Goal: Information Seeking & Learning: Compare options

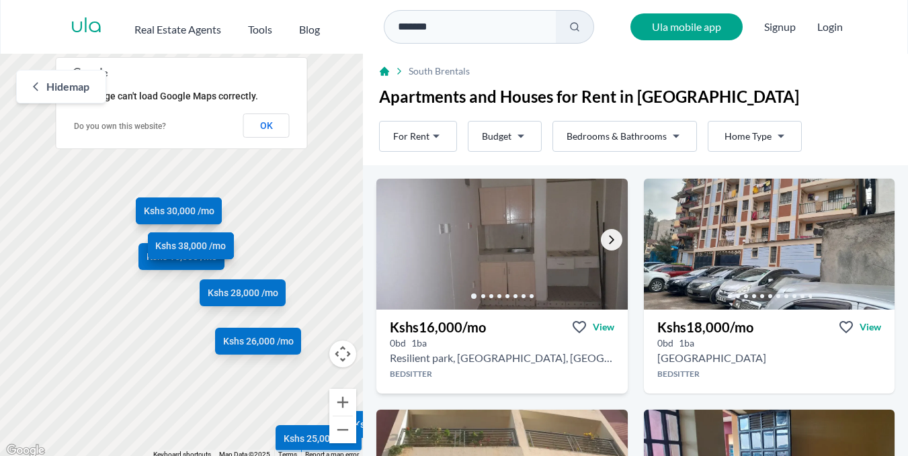
click at [606, 239] on icon "Go to the next property image" at bounding box center [611, 240] width 11 height 11
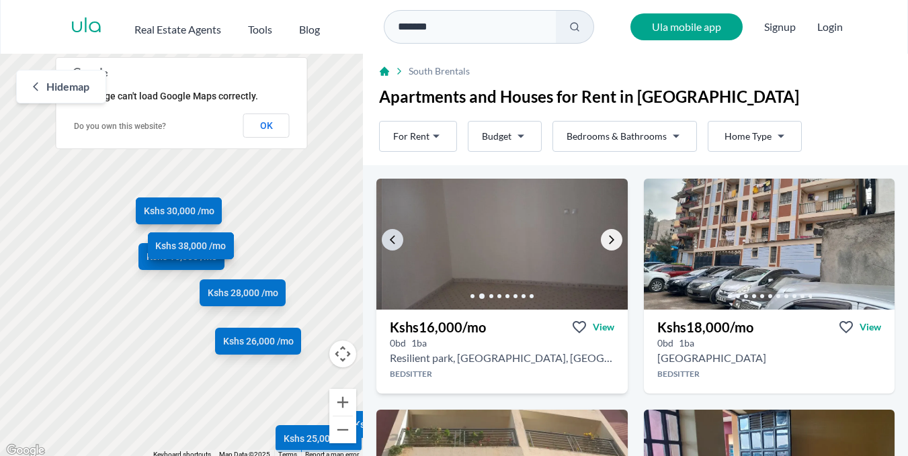
click at [606, 239] on icon "Go to the next property image" at bounding box center [611, 240] width 11 height 11
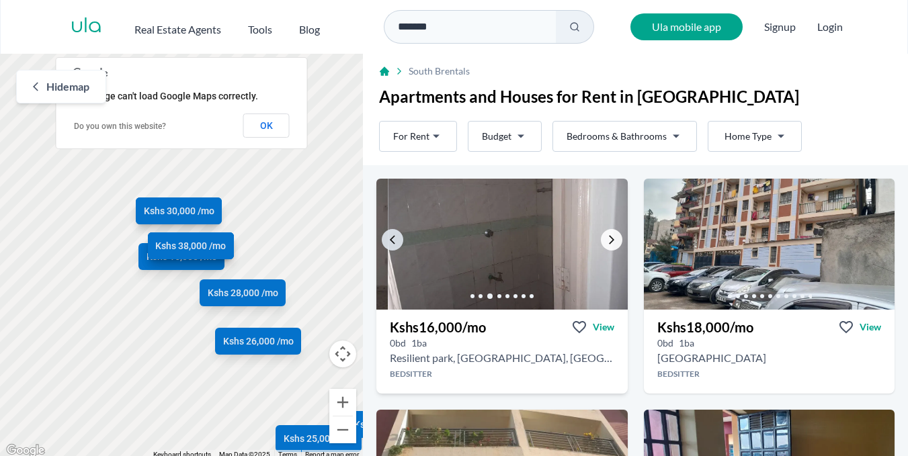
click at [606, 239] on icon "Go to the next property image" at bounding box center [611, 240] width 11 height 11
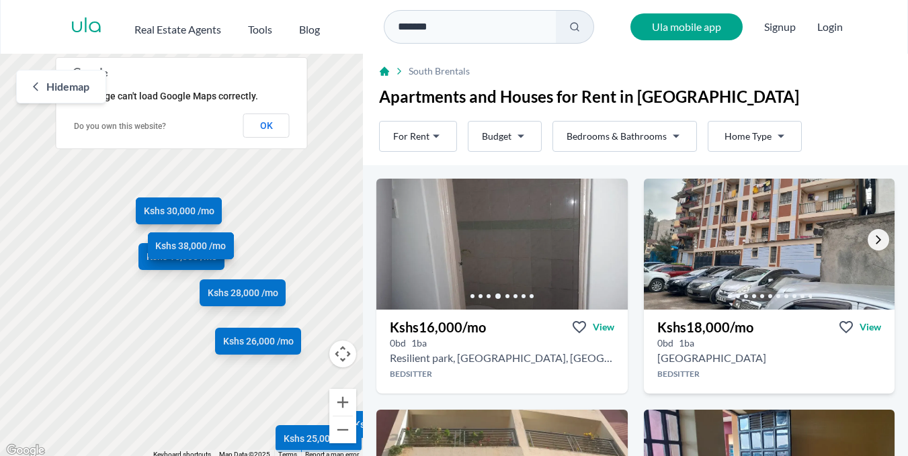
click at [876, 241] on icon "Go to the next property image" at bounding box center [878, 240] width 5 height 9
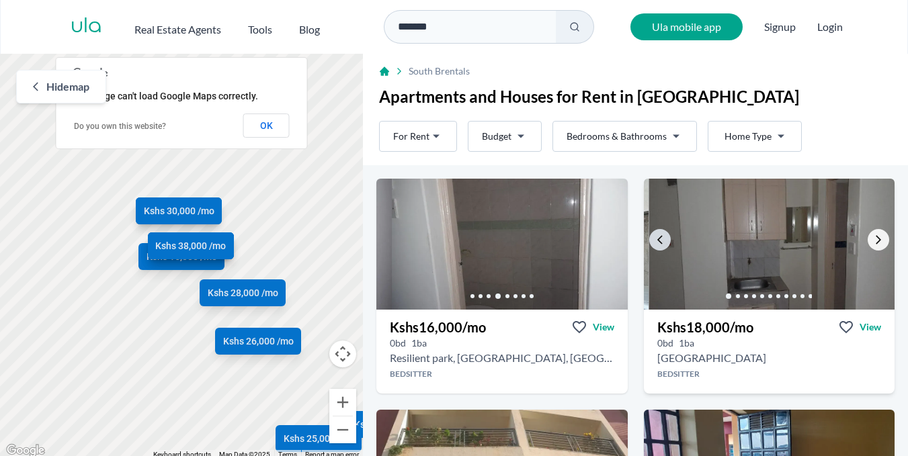
click at [873, 241] on icon "Go to the next property image" at bounding box center [878, 240] width 11 height 11
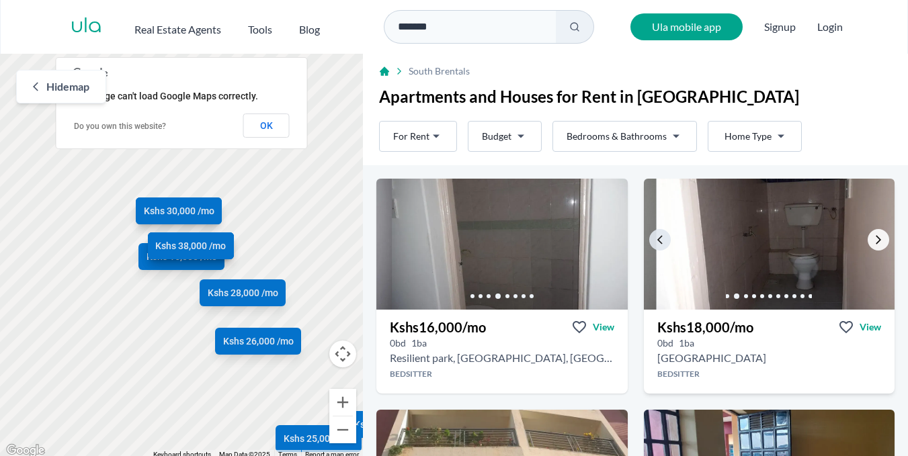
click at [873, 241] on icon "Go to the next property image" at bounding box center [878, 240] width 11 height 11
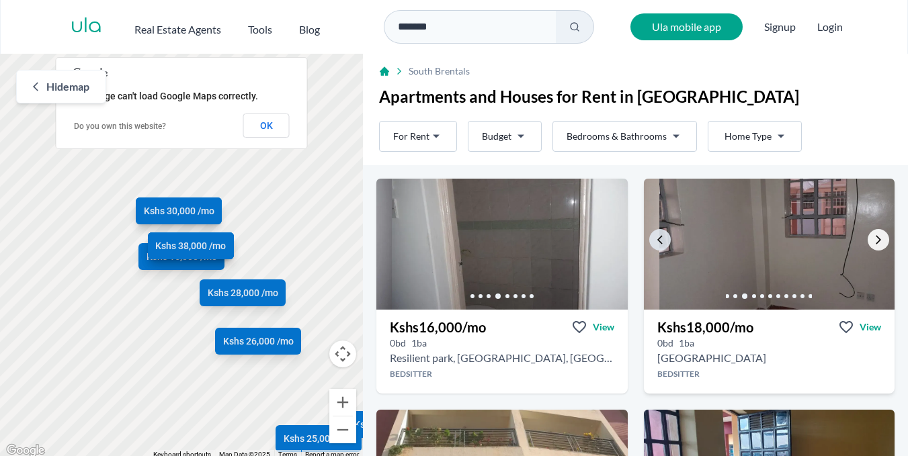
click at [873, 241] on icon "Go to the next property image" at bounding box center [878, 240] width 11 height 11
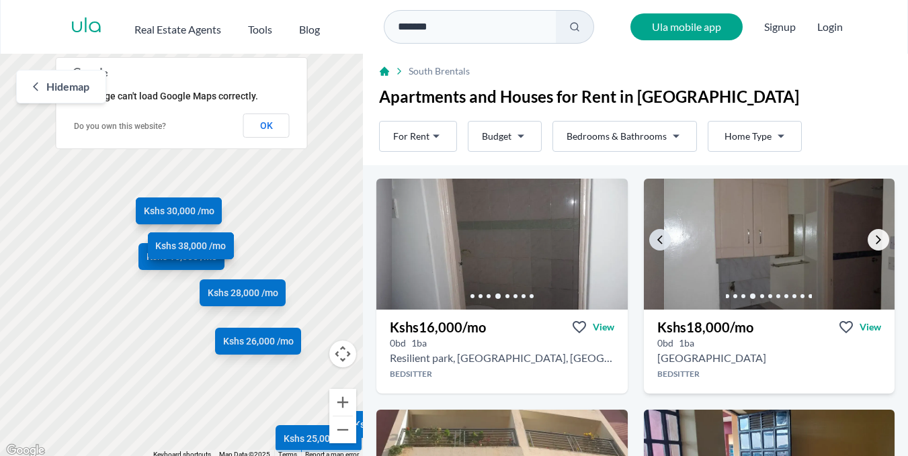
click at [873, 241] on icon "Go to the next property image" at bounding box center [878, 240] width 11 height 11
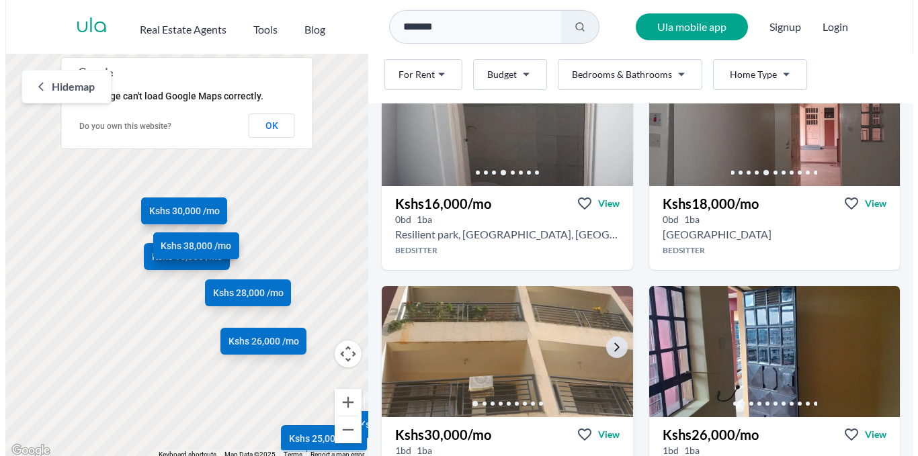
scroll to position [202, 0]
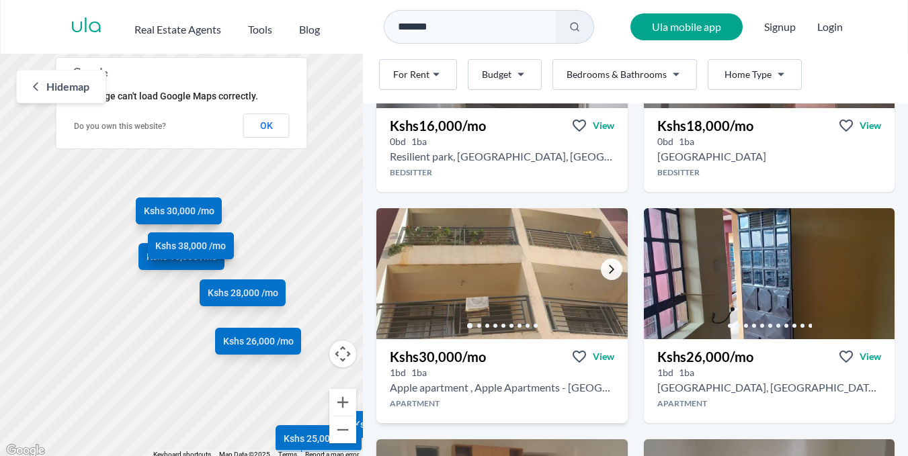
click at [612, 269] on icon "Go to the next property image" at bounding box center [611, 269] width 11 height 11
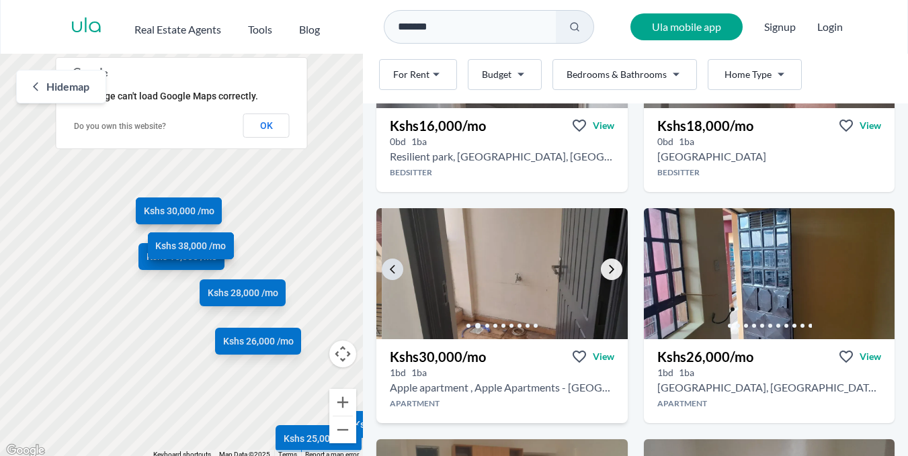
click at [601, 263] on link "Go to the next property image" at bounding box center [612, 270] width 22 height 22
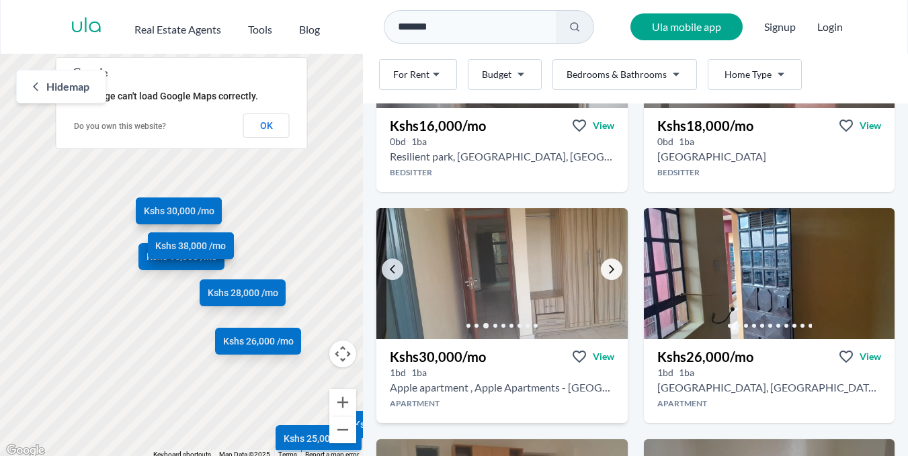
click at [601, 263] on link "Go to the next property image" at bounding box center [612, 270] width 22 height 22
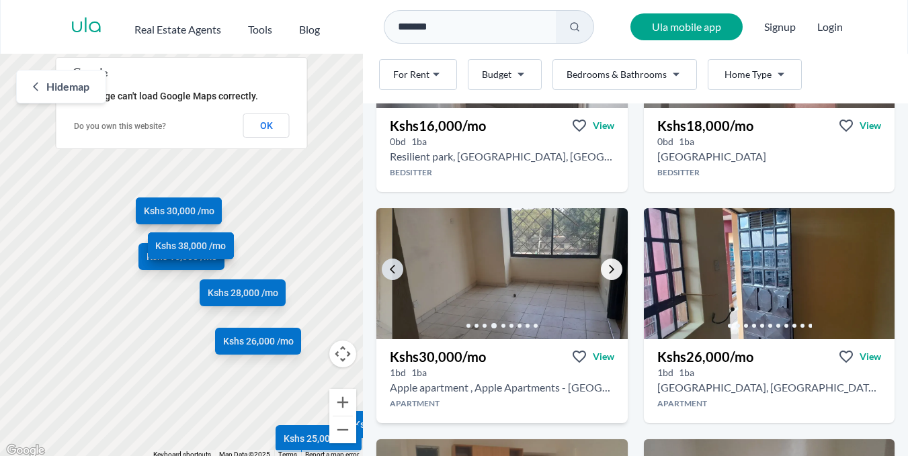
click at [601, 263] on link "Go to the next property image" at bounding box center [612, 270] width 22 height 22
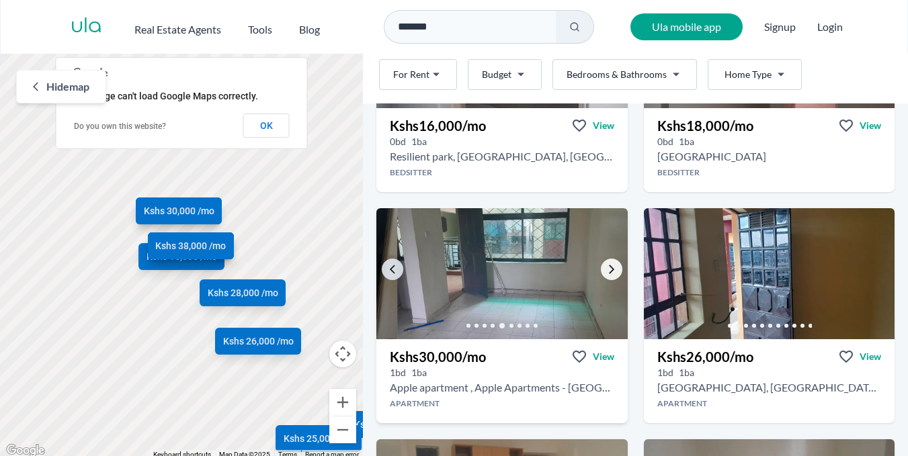
click at [601, 263] on link "Go to the next property image" at bounding box center [612, 270] width 22 height 22
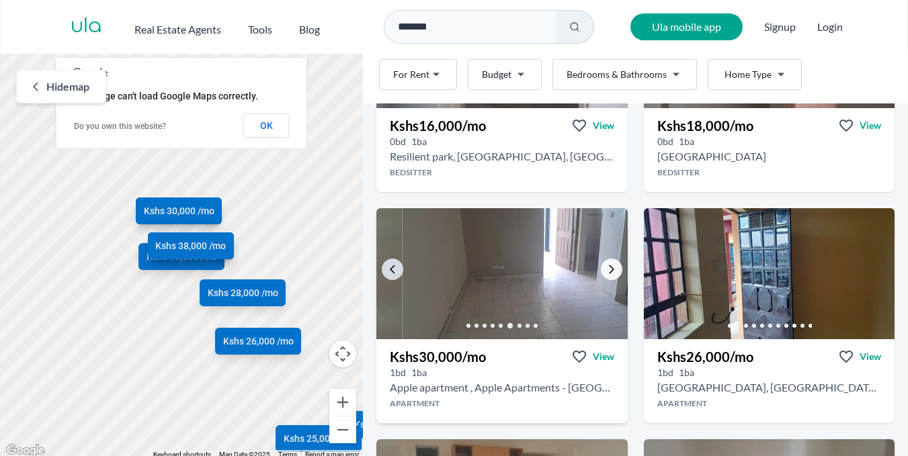
click at [601, 263] on link "Go to the next property image" at bounding box center [612, 270] width 22 height 22
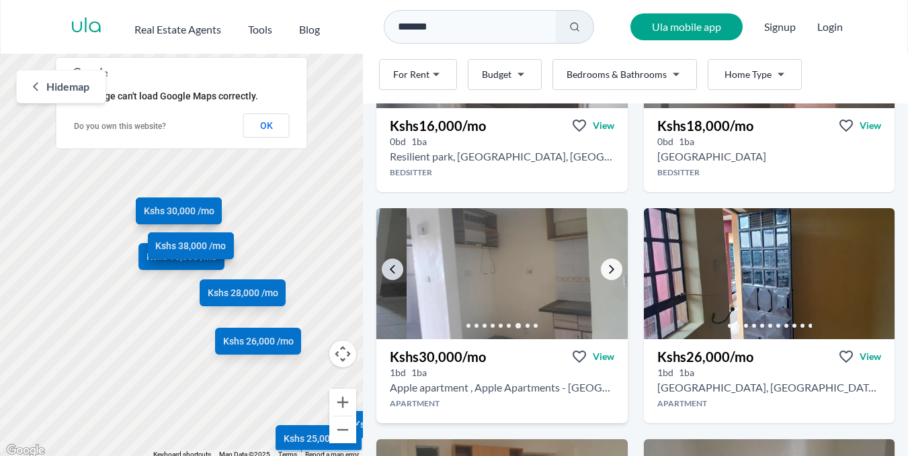
click at [601, 263] on link "Go to the next property image" at bounding box center [612, 270] width 22 height 22
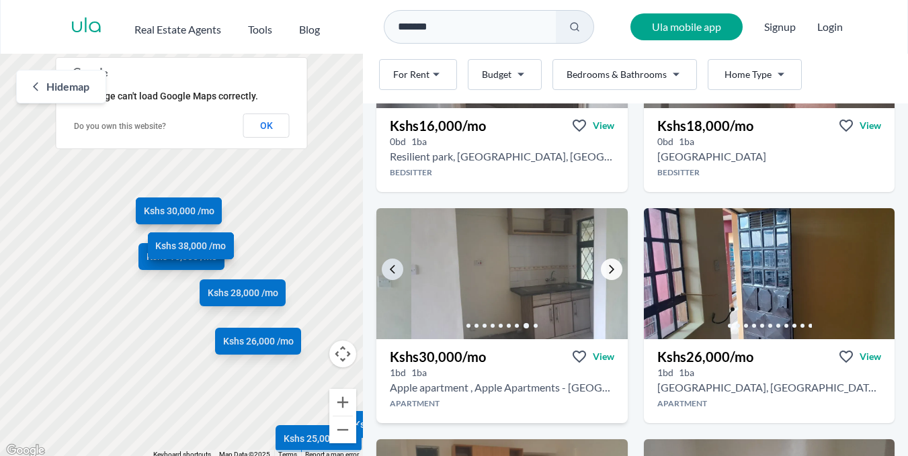
click at [601, 263] on link "Go to the next property image" at bounding box center [612, 270] width 22 height 22
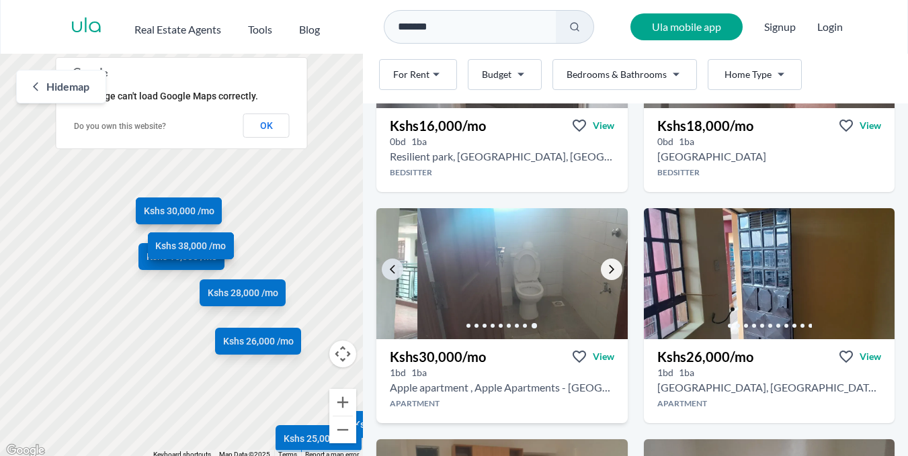
click at [601, 263] on link "Go to the next property image" at bounding box center [612, 270] width 22 height 22
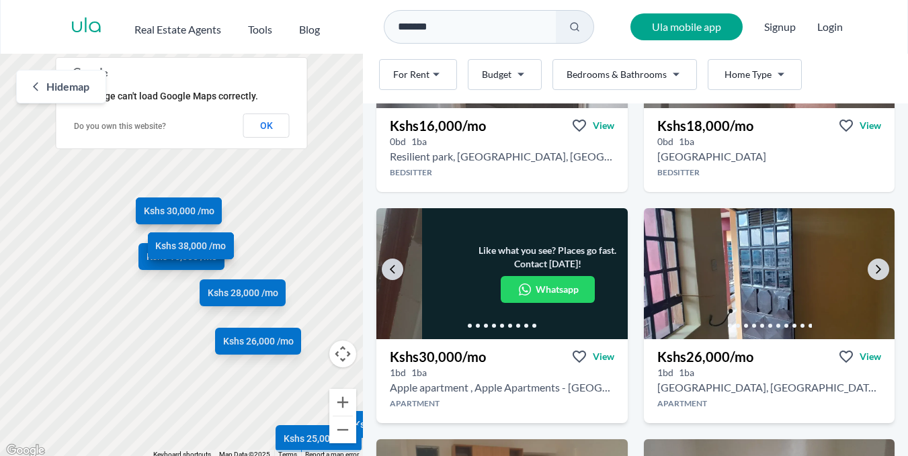
click at [882, 270] on img at bounding box center [769, 274] width 264 height 138
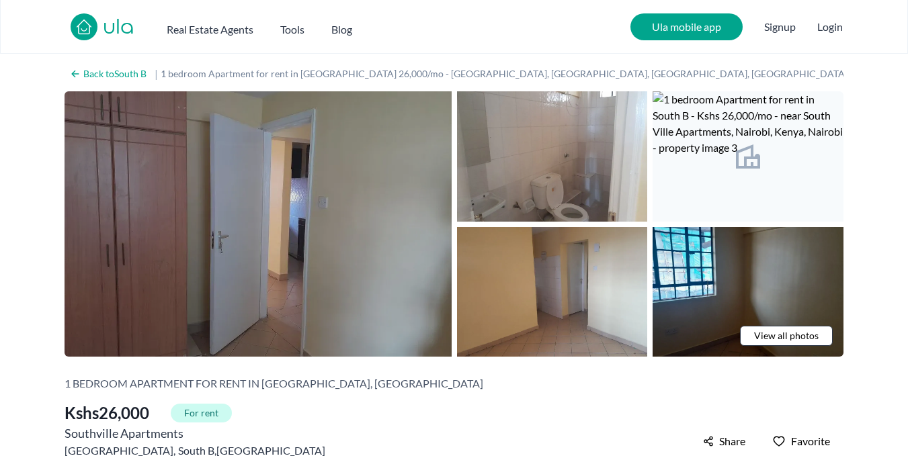
click at [240, 189] on img at bounding box center [258, 224] width 387 height 266
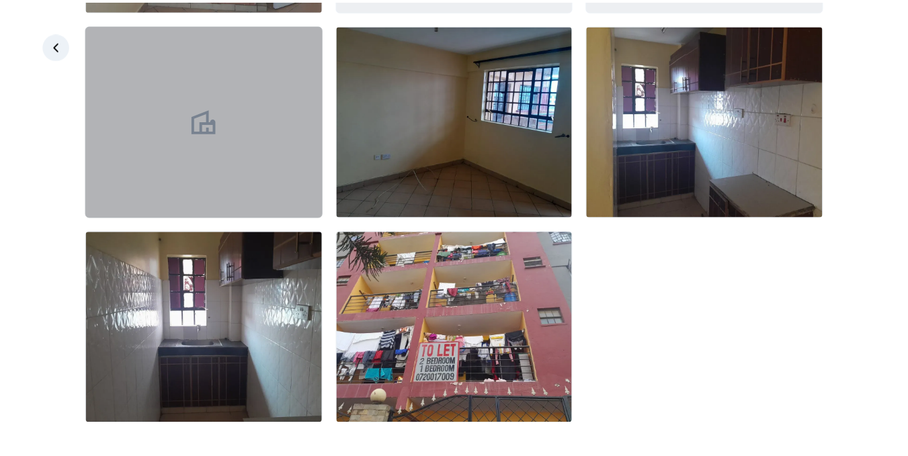
scroll to position [673, 0]
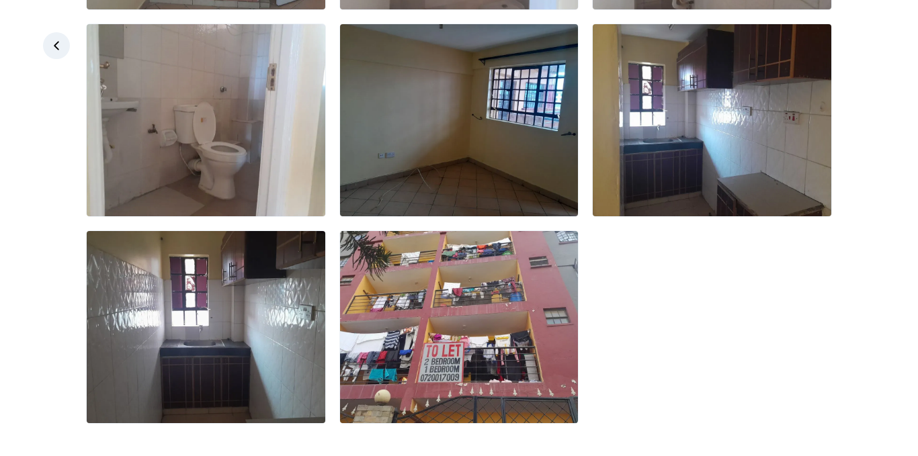
click at [58, 46] on icon at bounding box center [56, 45] width 13 height 13
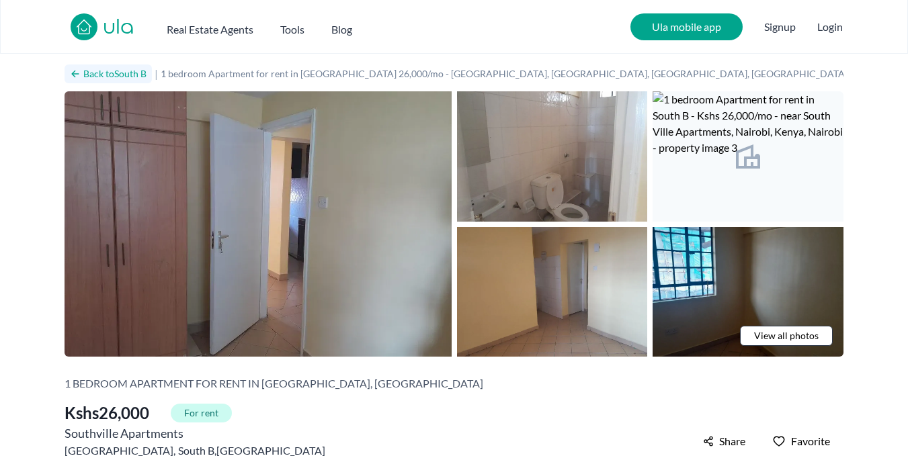
click at [73, 71] on icon at bounding box center [75, 74] width 11 height 11
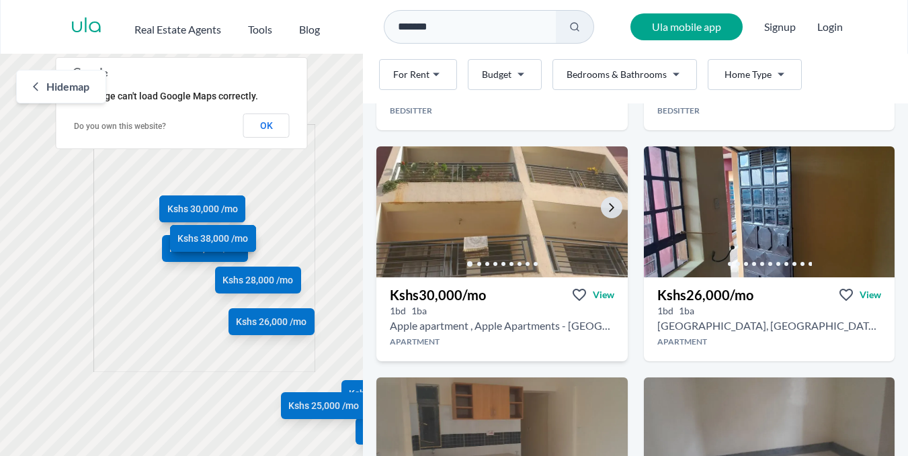
scroll to position [269, 0]
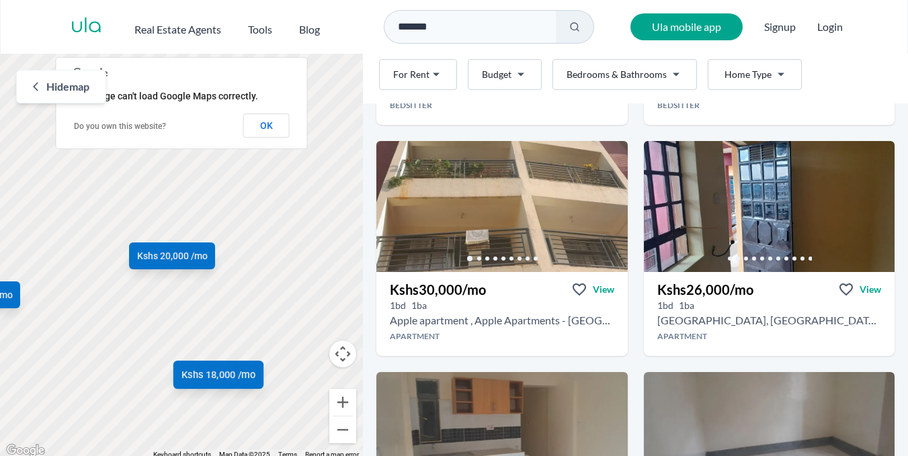
click at [226, 371] on span "Kshs 18,000 /mo" at bounding box center [219, 375] width 74 height 14
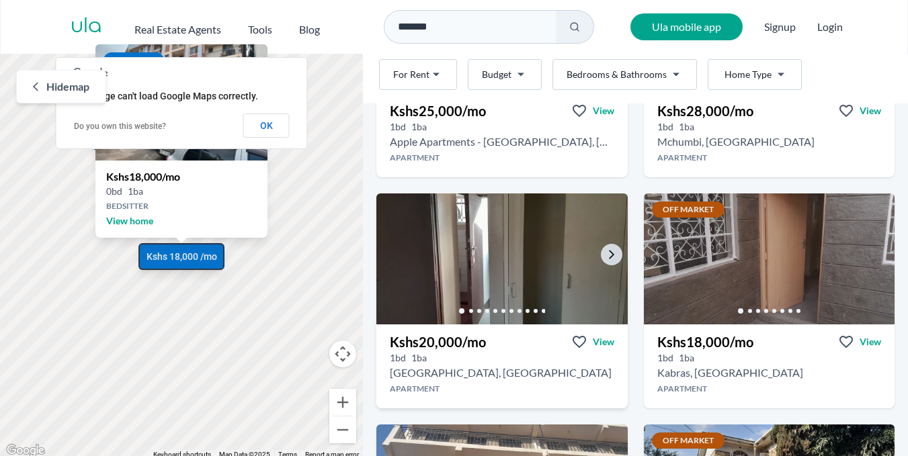
scroll to position [672, 0]
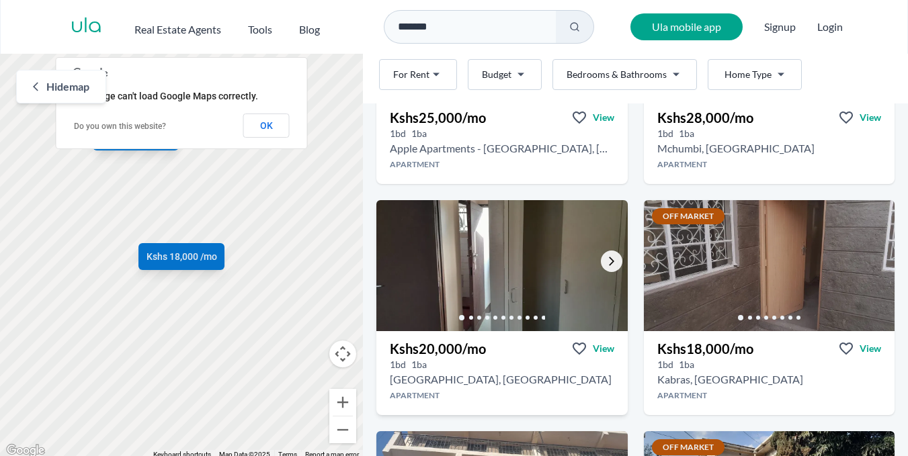
click at [601, 266] on link "Go to the next property image" at bounding box center [612, 262] width 22 height 22
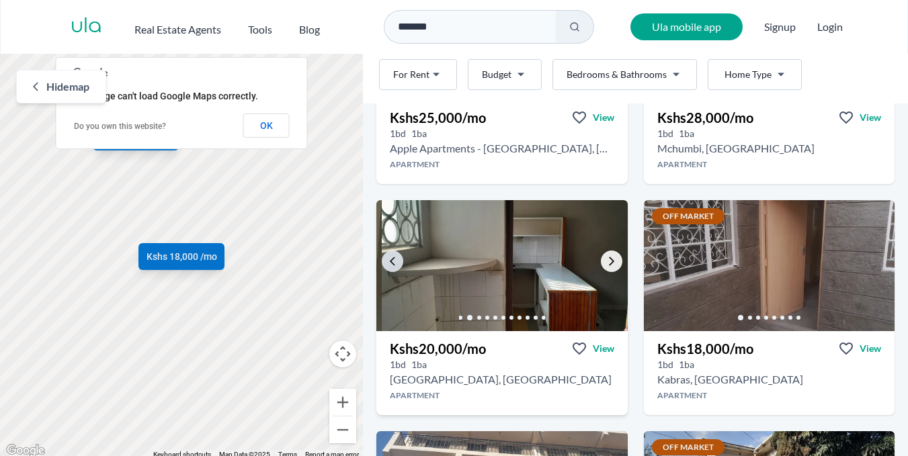
click at [606, 265] on icon "Go to the next property image" at bounding box center [611, 261] width 11 height 11
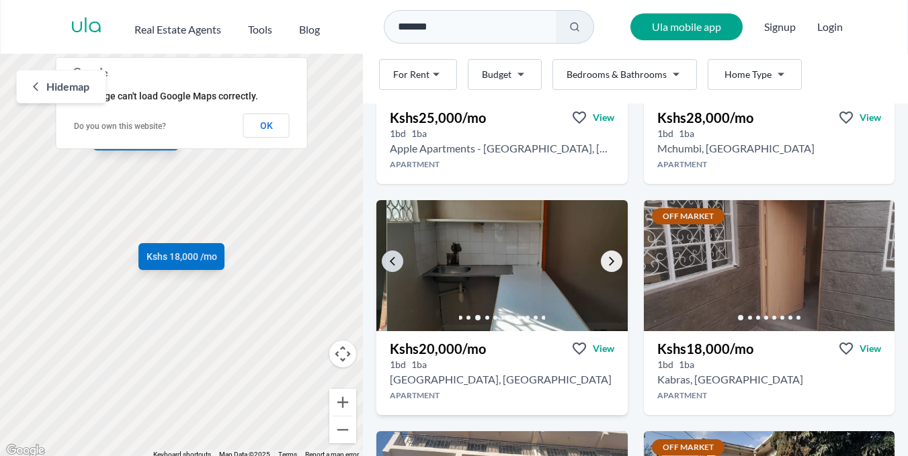
click at [606, 265] on icon "Go to the next property image" at bounding box center [611, 261] width 11 height 11
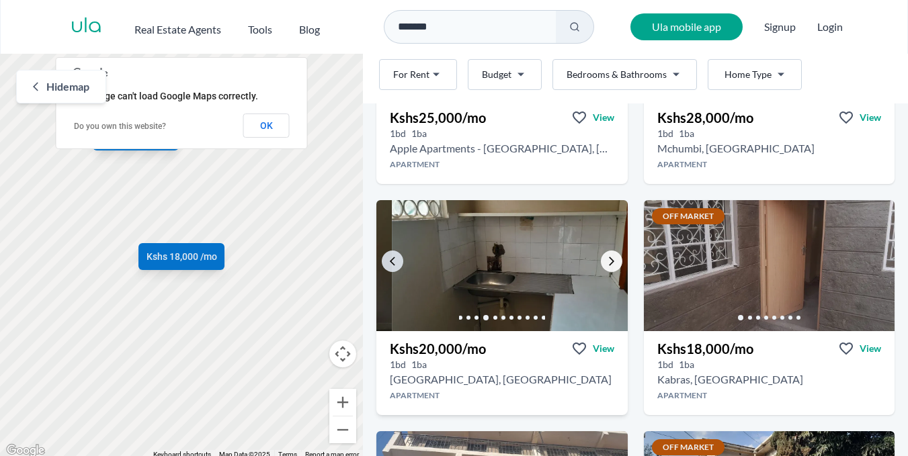
click at [606, 265] on icon "Go to the next property image" at bounding box center [611, 261] width 11 height 11
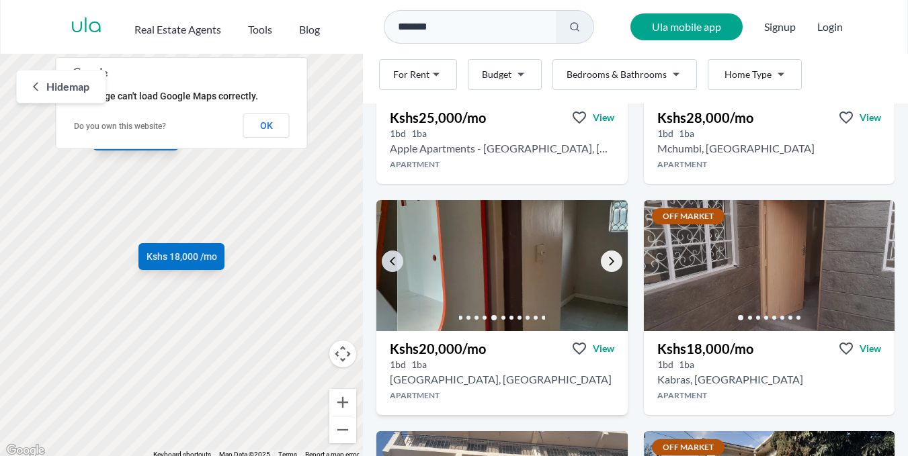
click at [606, 265] on icon "Go to the next property image" at bounding box center [611, 261] width 11 height 11
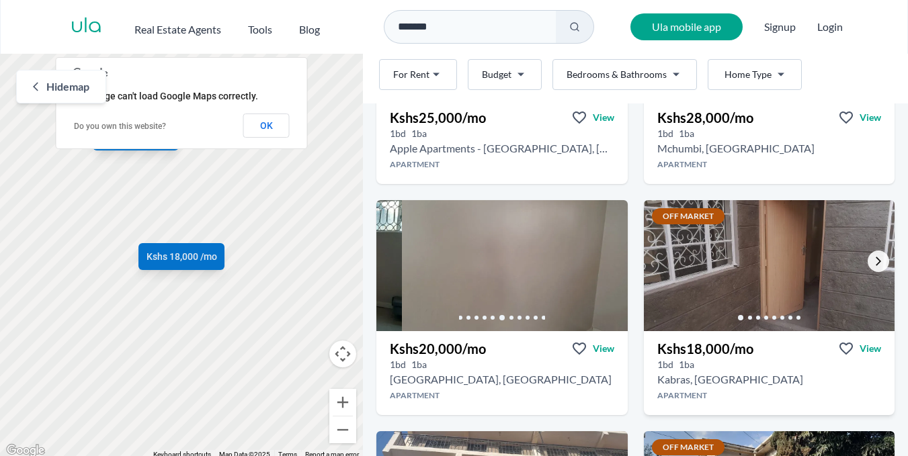
click at [873, 264] on icon "Go to the next property image" at bounding box center [878, 261] width 11 height 11
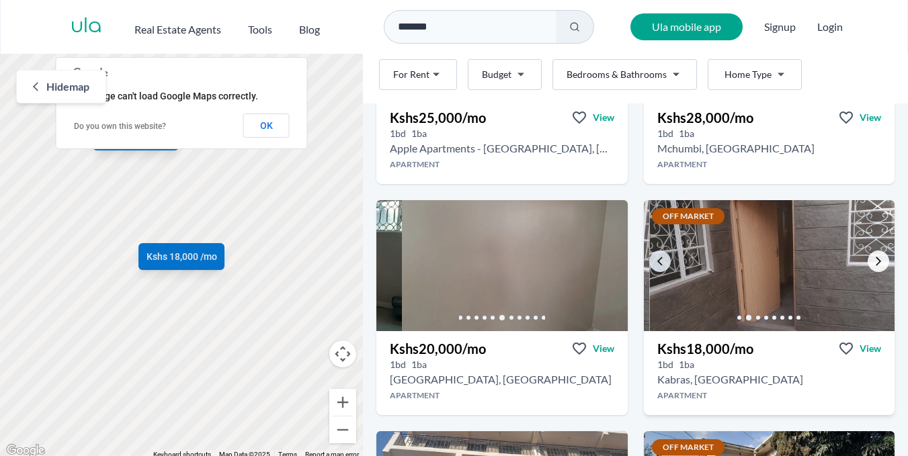
click at [868, 264] on link "Go to the next property image" at bounding box center [879, 262] width 22 height 22
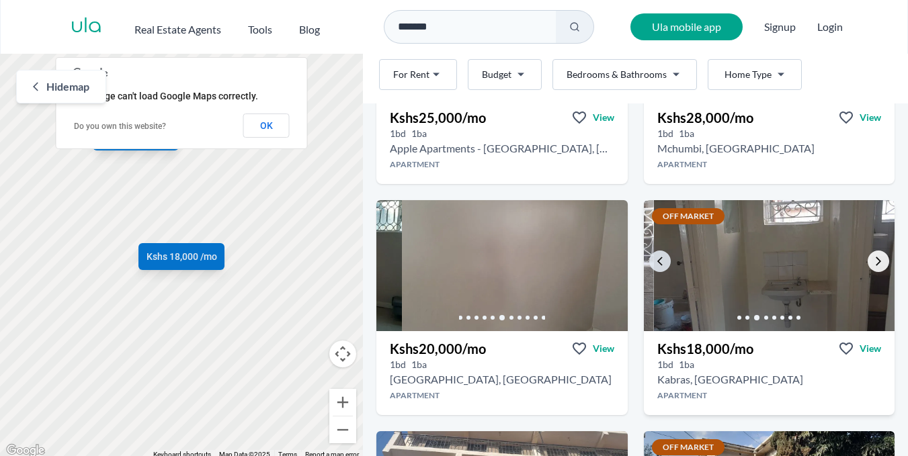
click at [868, 264] on link "Go to the next property image" at bounding box center [879, 262] width 22 height 22
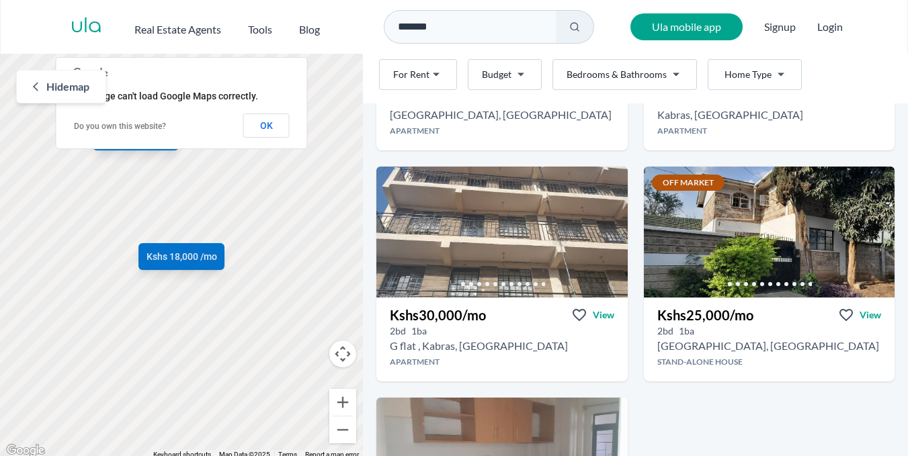
scroll to position [941, 0]
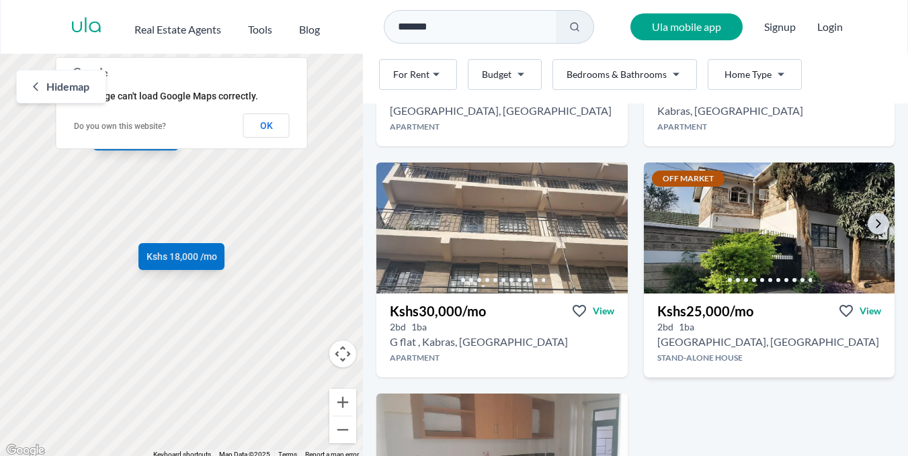
click at [861, 235] on img at bounding box center [769, 228] width 264 height 138
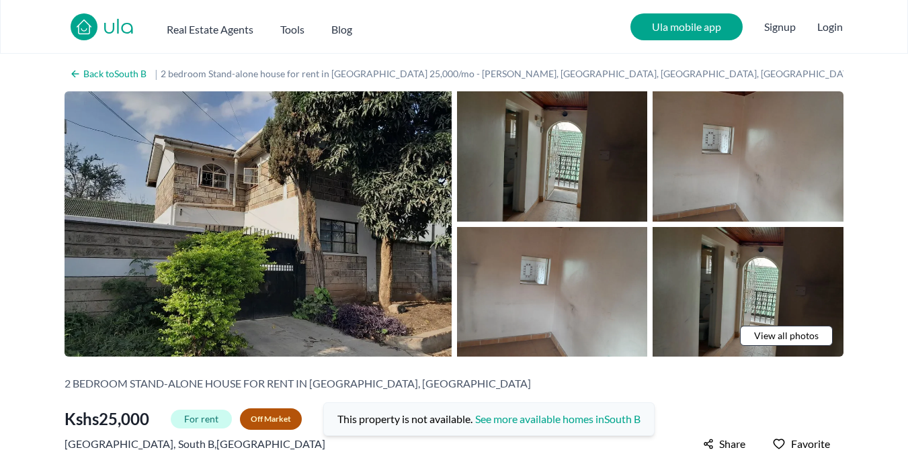
click at [272, 216] on img at bounding box center [258, 224] width 387 height 266
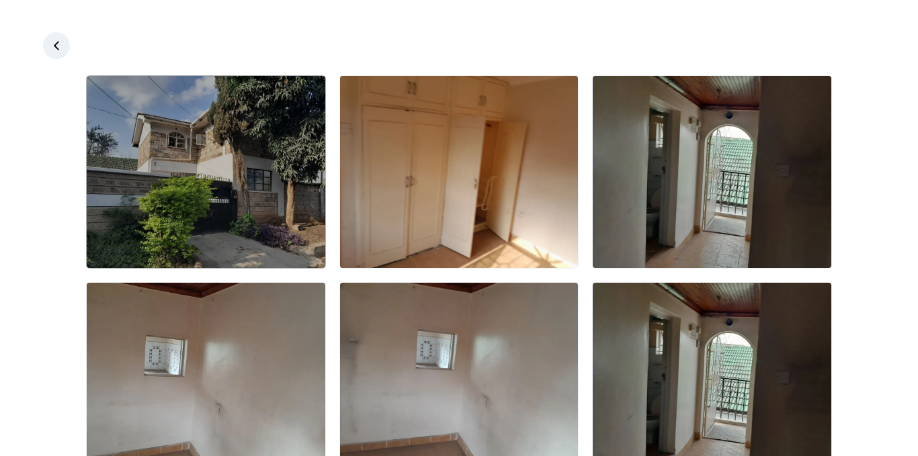
click at [259, 184] on img at bounding box center [206, 172] width 239 height 192
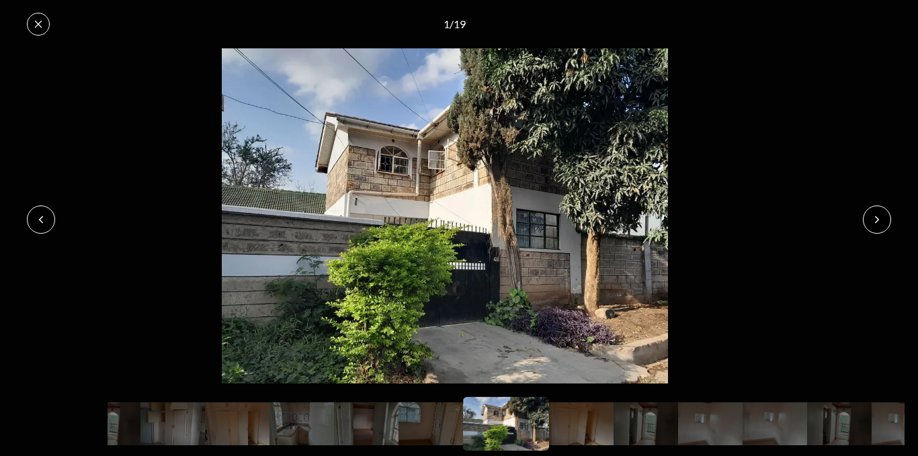
click at [879, 216] on icon at bounding box center [877, 219] width 11 height 11
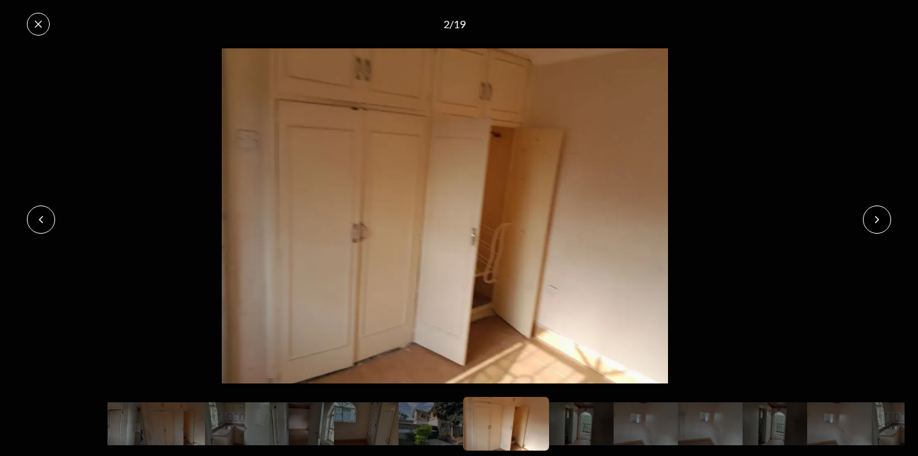
click at [879, 216] on icon at bounding box center [877, 219] width 11 height 11
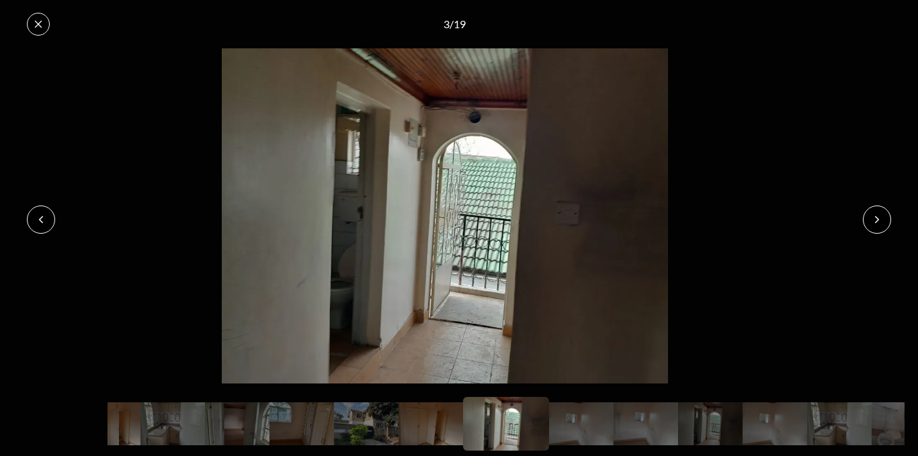
click at [879, 216] on icon at bounding box center [877, 219] width 11 height 11
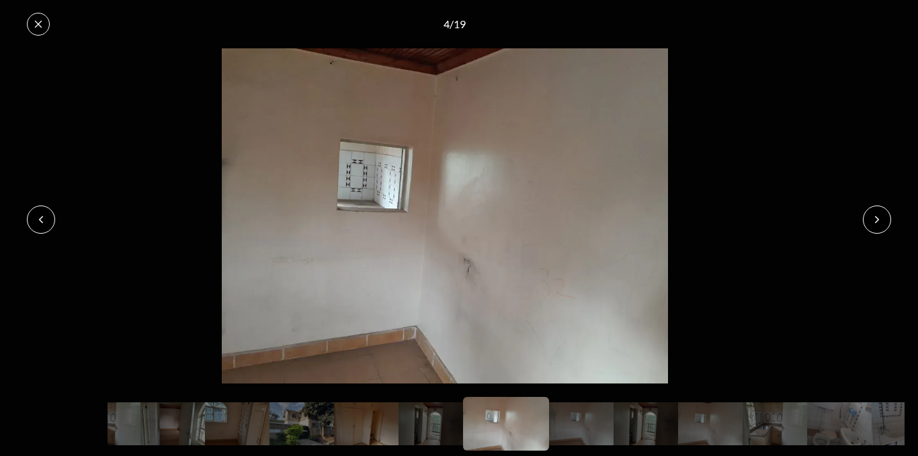
click at [879, 216] on icon at bounding box center [877, 219] width 11 height 11
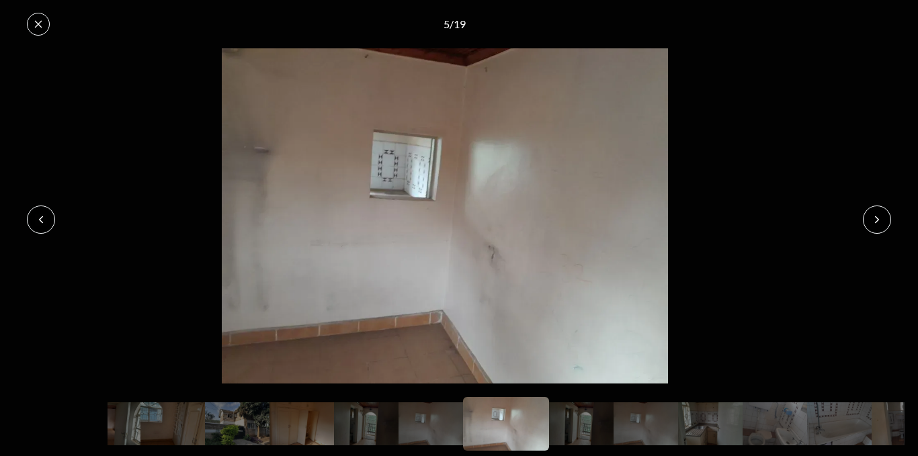
click at [879, 216] on icon at bounding box center [877, 219] width 11 height 11
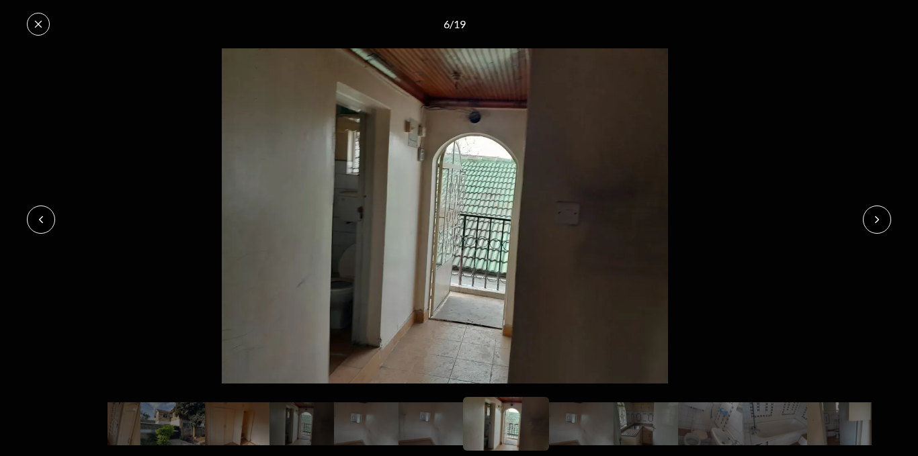
click at [879, 216] on icon at bounding box center [877, 219] width 11 height 11
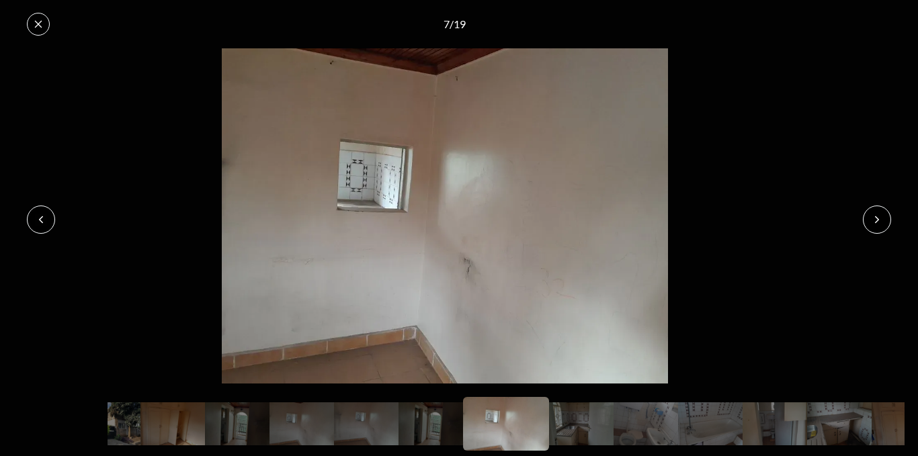
click at [876, 215] on icon at bounding box center [877, 219] width 11 height 11
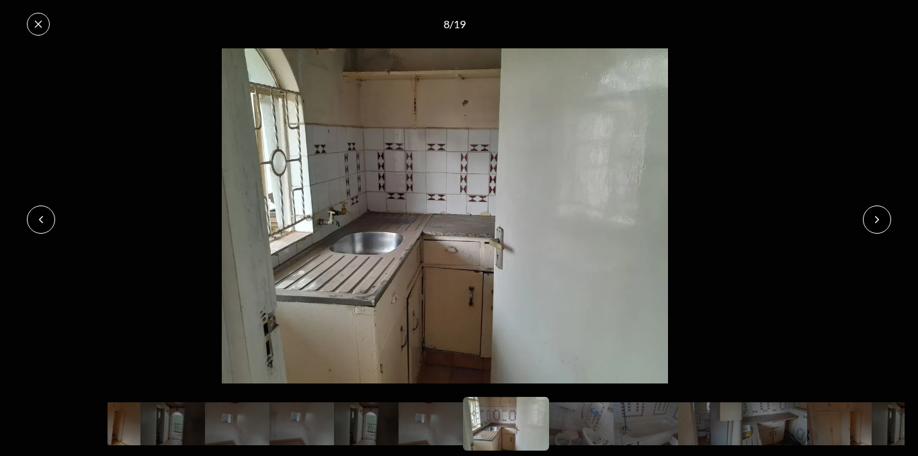
click at [34, 24] on icon at bounding box center [38, 24] width 11 height 11
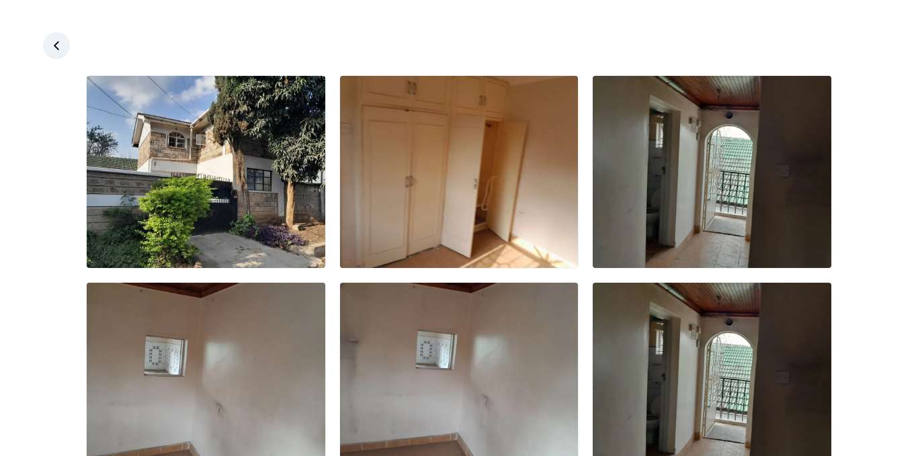
click at [61, 40] on icon at bounding box center [56, 45] width 13 height 13
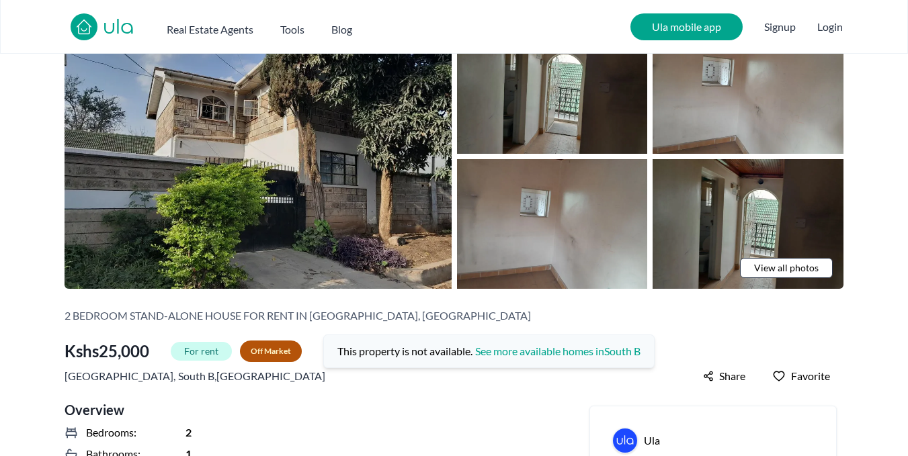
scroll to position [67, 0]
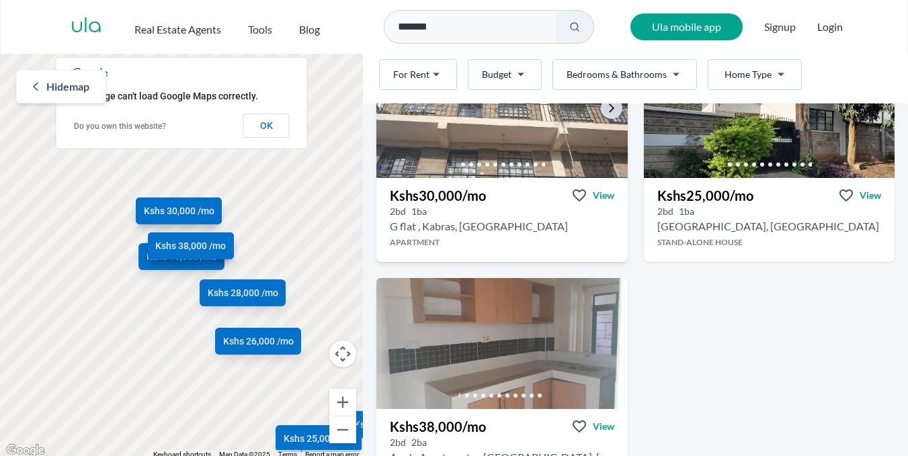
scroll to position [1076, 0]
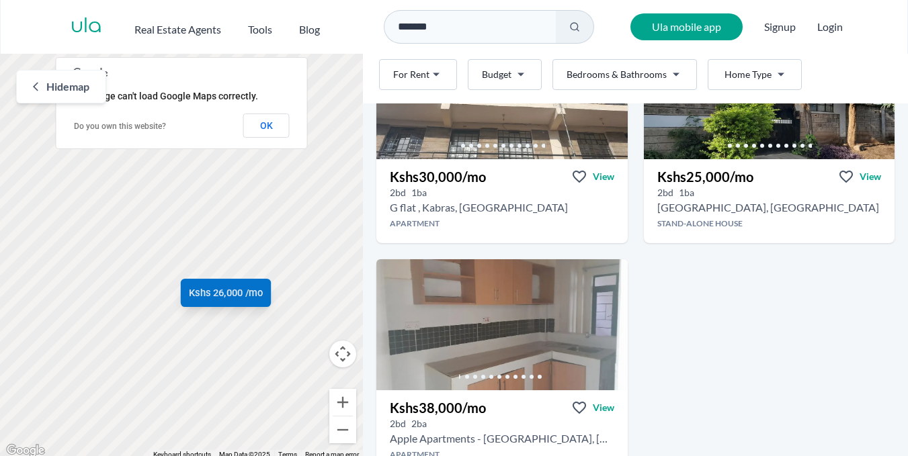
click at [227, 294] on span "Kshs 26,000 /mo" at bounding box center [226, 293] width 74 height 14
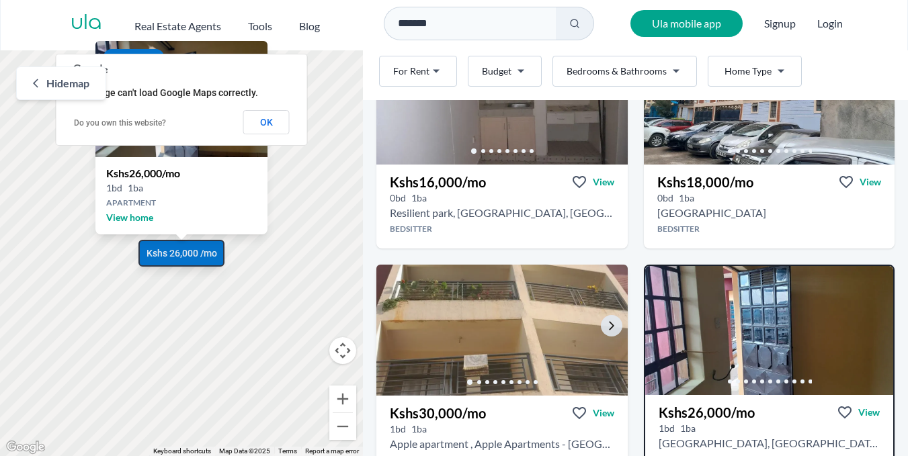
scroll to position [165, 0]
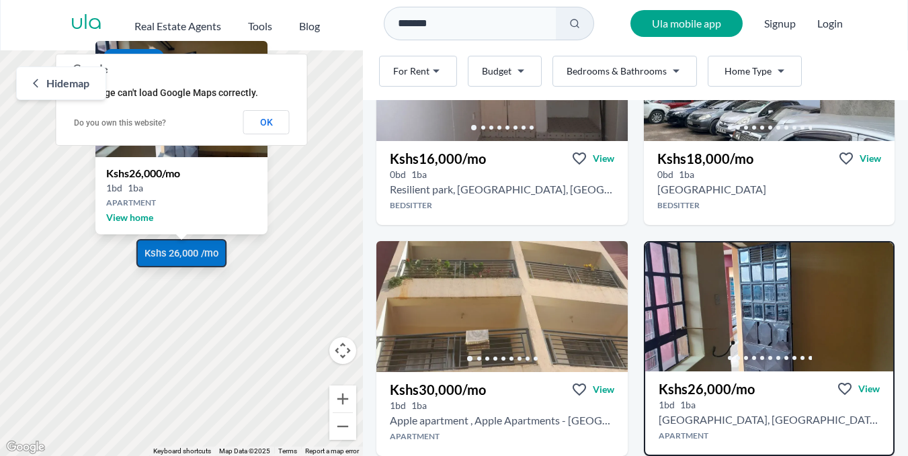
click at [185, 252] on span "Kshs 26,000 /mo" at bounding box center [182, 254] width 74 height 14
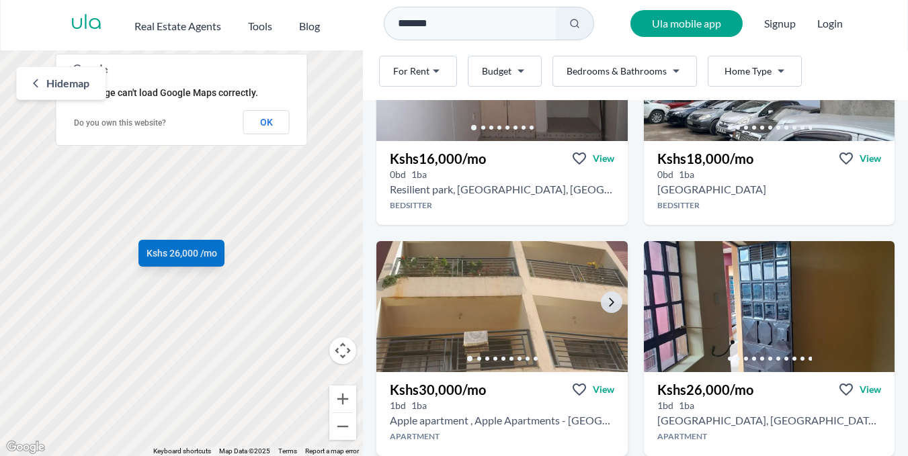
click at [469, 306] on img at bounding box center [502, 307] width 264 height 138
